Goal: Task Accomplishment & Management: Manage account settings

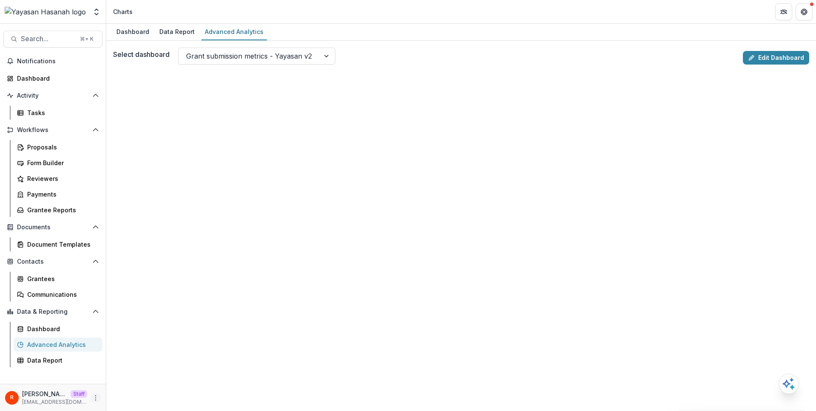
click at [94, 396] on icon "More" at bounding box center [95, 398] width 7 height 7
click at [155, 378] on link "User Settings" at bounding box center [151, 380] width 91 height 14
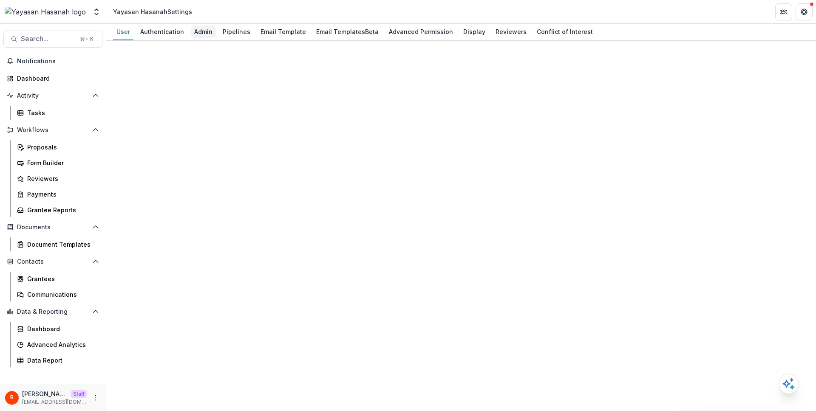
click at [202, 33] on div "Admin" at bounding box center [203, 31] width 25 height 12
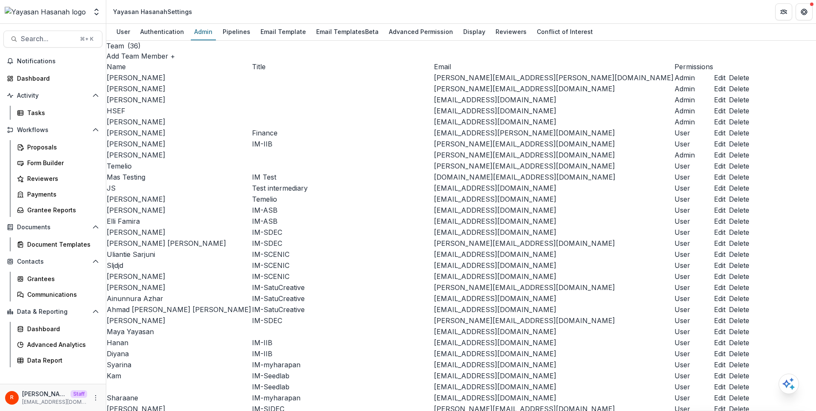
scroll to position [122, 0]
click at [729, 204] on button "Delete" at bounding box center [739, 199] width 20 height 10
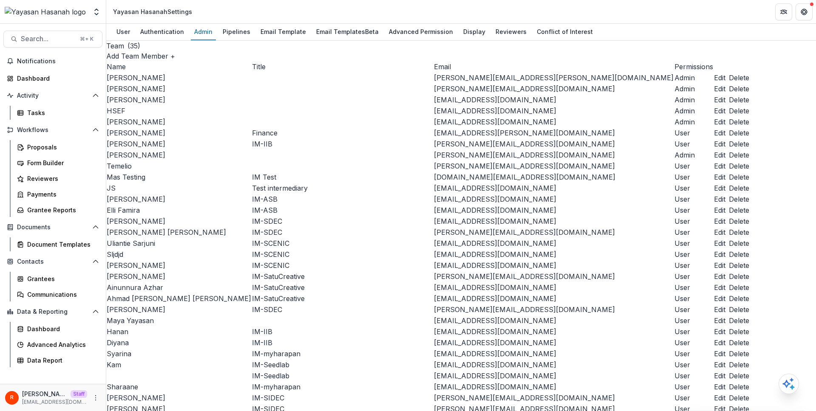
click at [215, 161] on td "Ruthwick" at bounding box center [178, 155] width 145 height 11
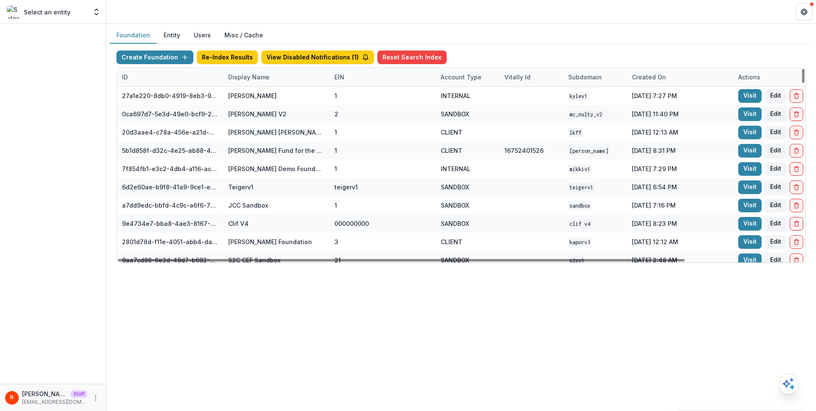
click at [258, 82] on div "Display Name" at bounding box center [276, 77] width 106 height 18
click at [258, 93] on input at bounding box center [276, 97] width 102 height 14
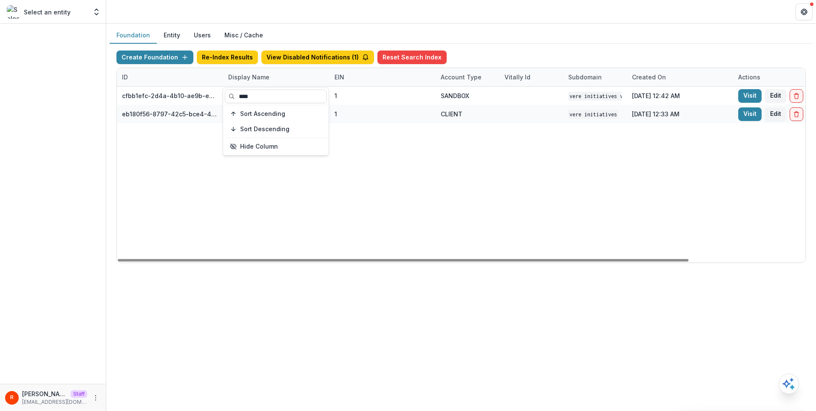
type input "****"
click at [331, 163] on div "cfbb1efc-2d4a-4b10-ae9b-e9e0913a1fa7 Vere Initiatives V1 1 SANDBOX Vere Initiat…" at bounding box center [531, 175] width 828 height 176
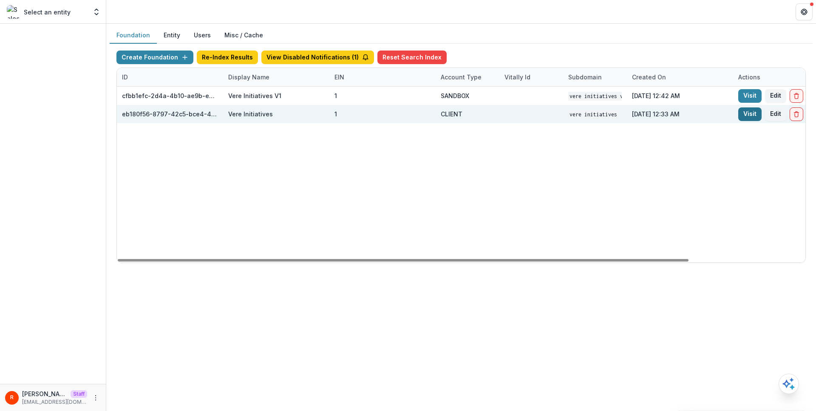
click at [741, 116] on link "Visit" at bounding box center [749, 114] width 23 height 14
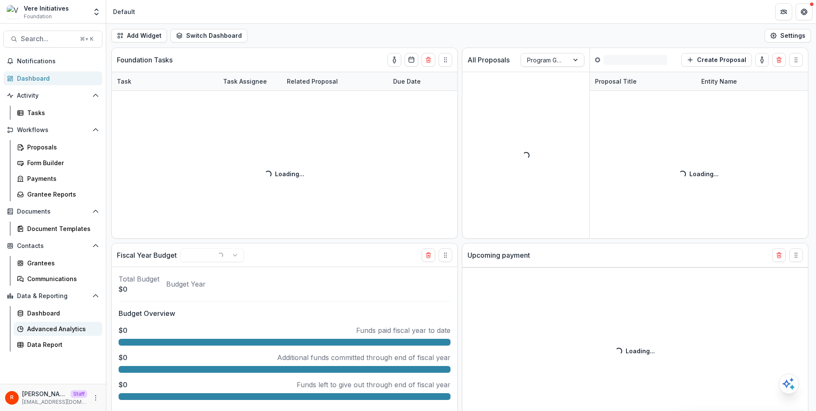
click at [58, 334] on link "Advanced Analytics" at bounding box center [58, 329] width 89 height 14
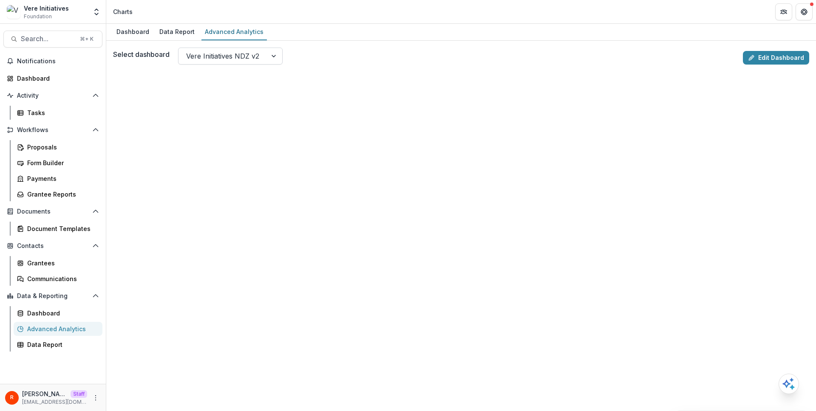
click at [229, 58] on div at bounding box center [222, 56] width 73 height 12
click at [334, 52] on div "Select dashboard Vere Initiatives NDZ v2, 1 of 1. 1 result available. Use Up an…" at bounding box center [426, 56] width 626 height 17
click at [757, 56] on link "Edit Dashboard" at bounding box center [776, 58] width 66 height 14
